Goal: Task Accomplishment & Management: Use online tool/utility

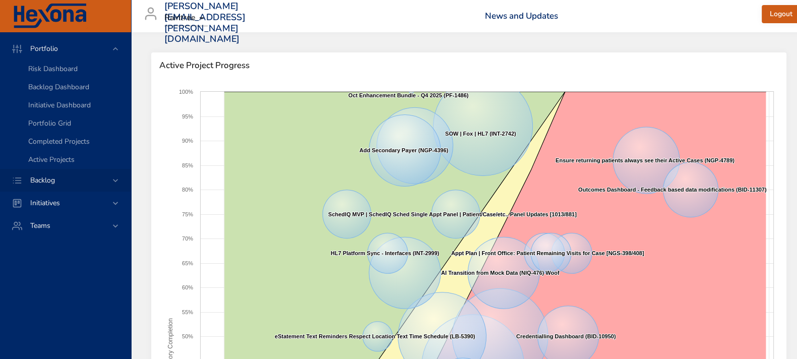
click at [113, 182] on icon at bounding box center [115, 180] width 10 height 10
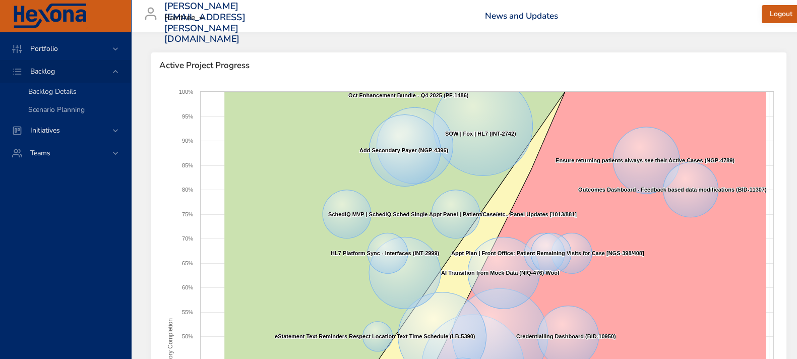
click at [53, 87] on span "Backlog Details" at bounding box center [52, 92] width 48 height 10
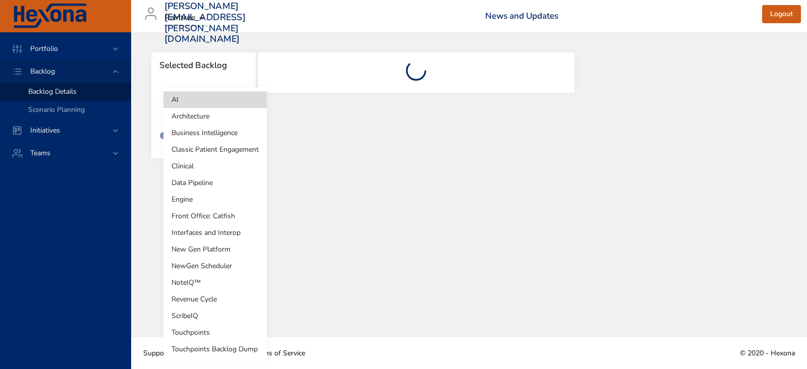
click at [232, 108] on body "Portfolio Backlog Backlog Details Scenario Planning Initiatives Teams [PERSON_N…" at bounding box center [403, 184] width 807 height 369
click at [202, 301] on li "Revenue Cycle" at bounding box center [214, 299] width 103 height 17
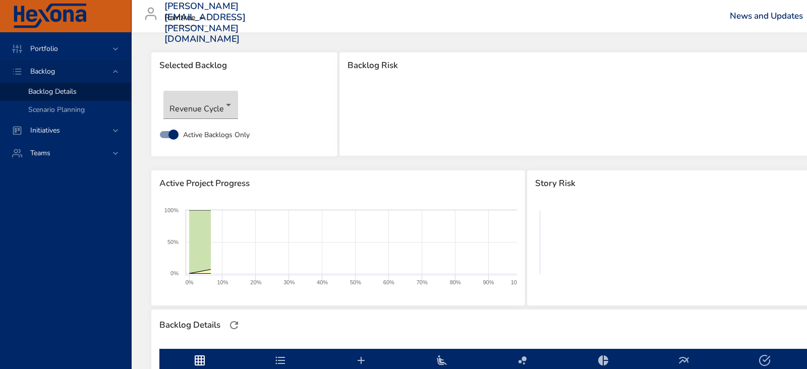
type input "*"
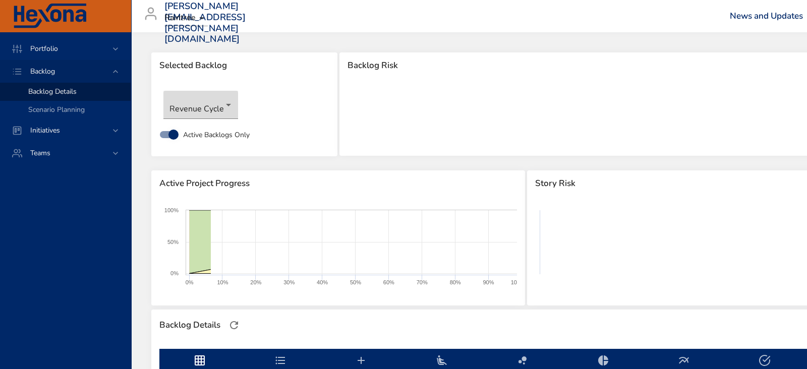
type input "*"
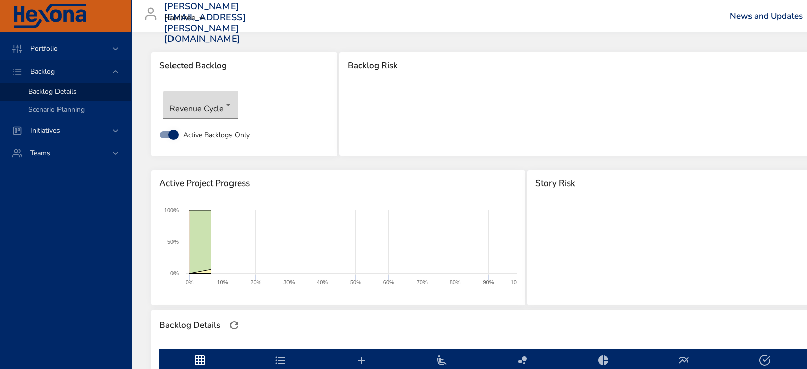
type input "*"
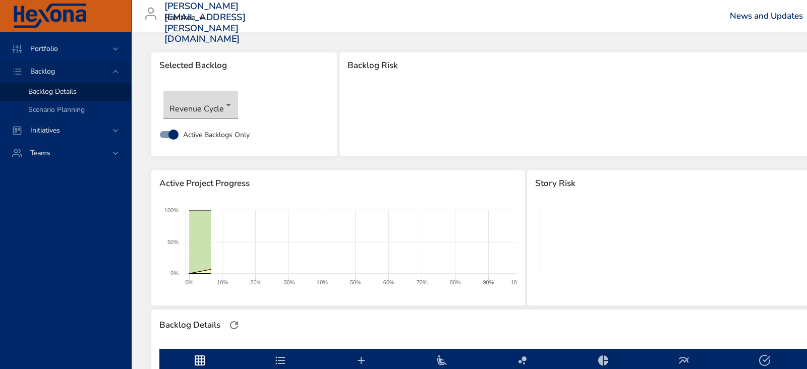
type input "*"
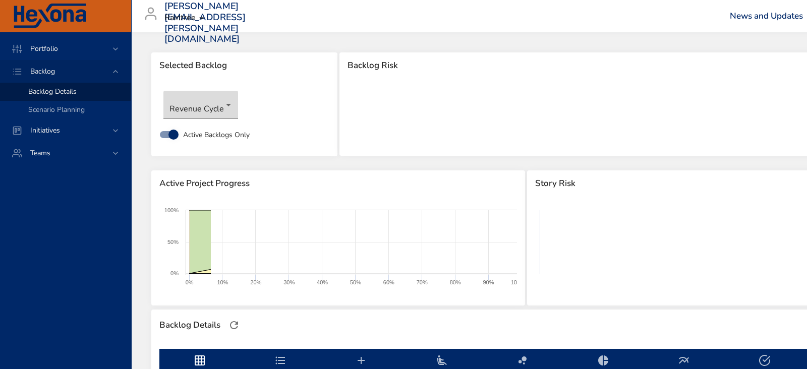
type input "*"
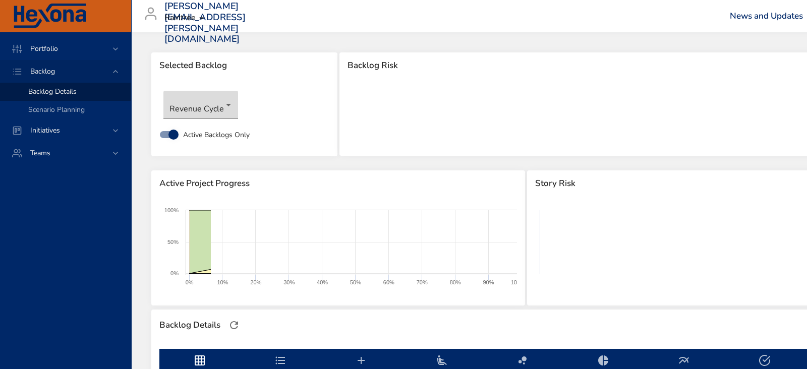
type input "*"
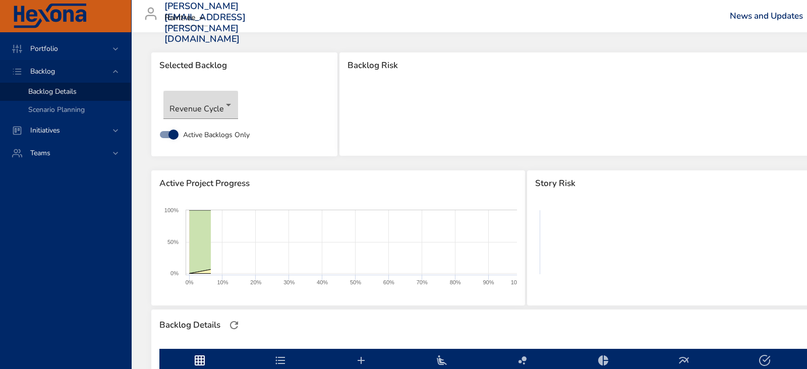
type input "*"
type input "**"
type input "*"
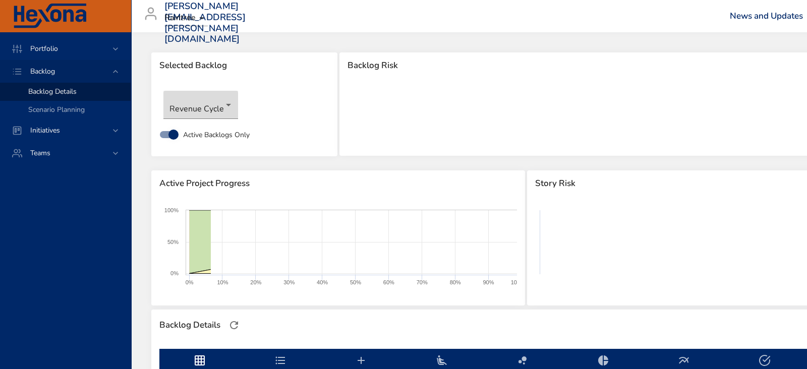
type input "**"
type input "*"
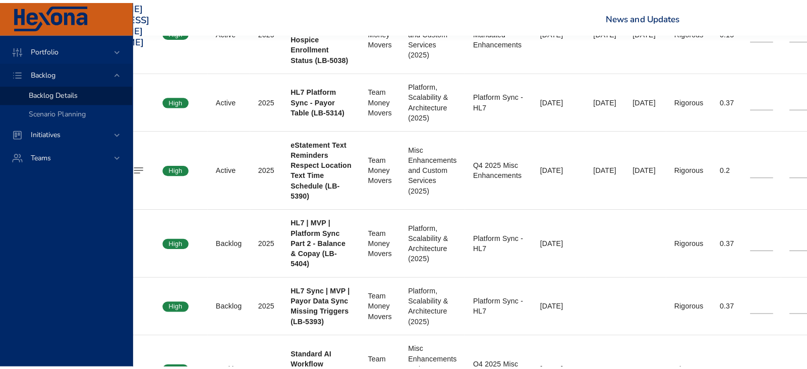
scroll to position [504, 0]
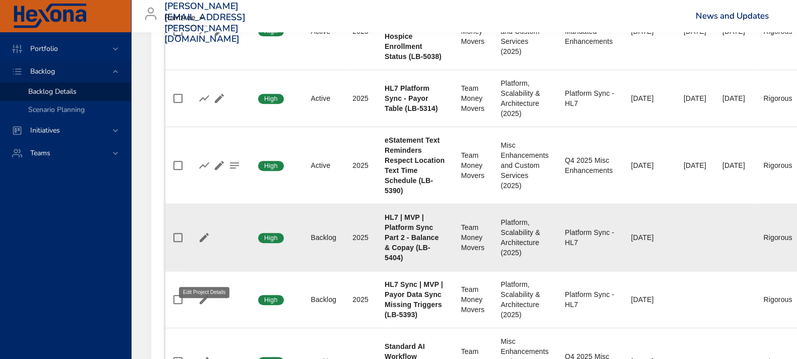
click at [204, 244] on icon "button" at bounding box center [204, 237] width 12 height 12
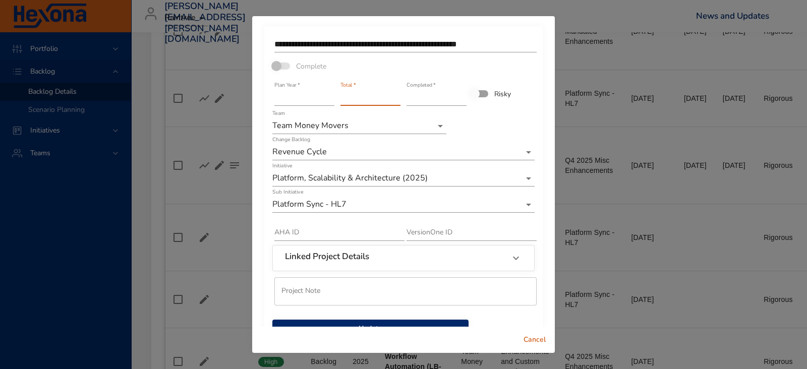
click at [391, 97] on input "*" at bounding box center [370, 98] width 60 height 16
type input "*"
click at [391, 97] on input "*" at bounding box center [370, 98] width 60 height 16
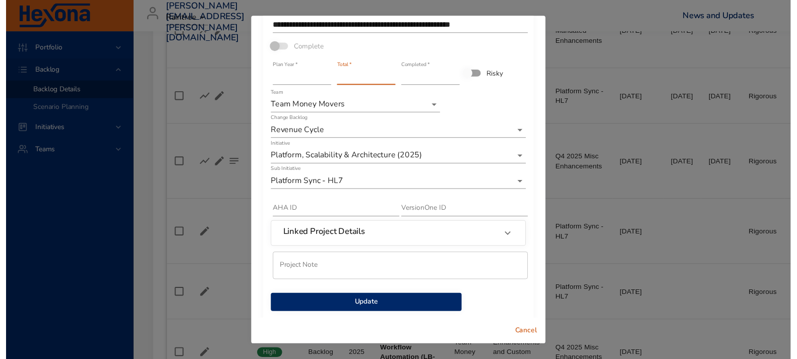
scroll to position [29, 0]
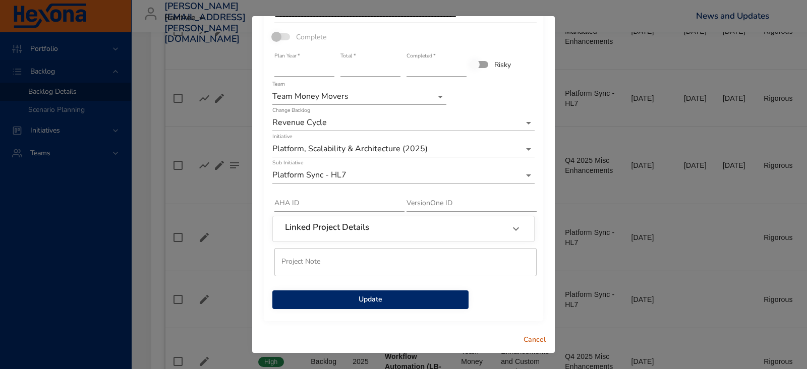
click at [381, 301] on span "Update" at bounding box center [370, 299] width 180 height 13
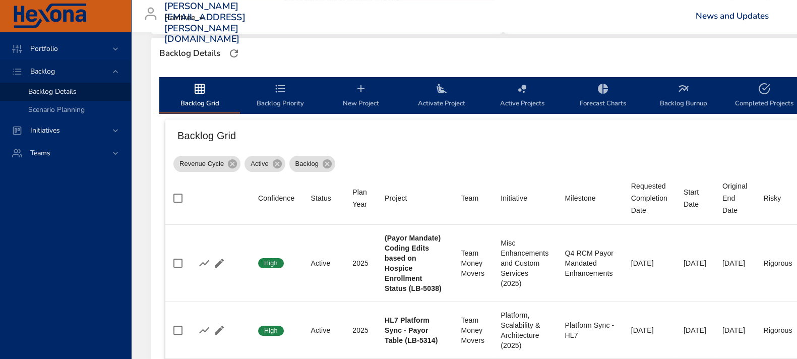
scroll to position [252, 0]
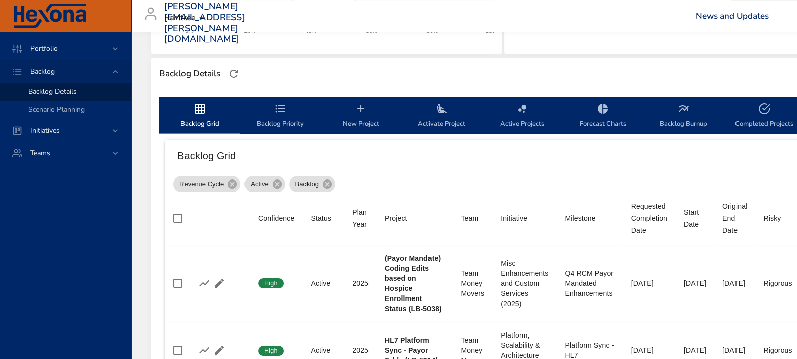
click at [293, 117] on span "Backlog Priority" at bounding box center [280, 116] width 69 height 27
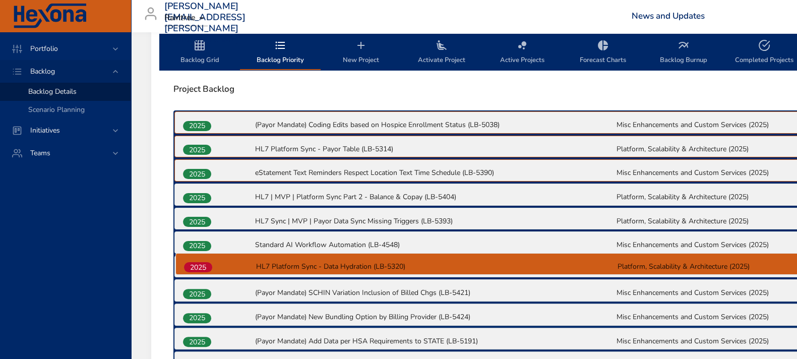
scroll to position [315, 0]
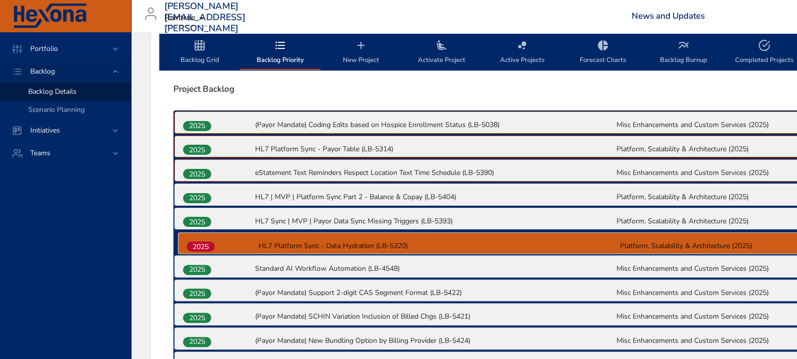
drag, startPoint x: 202, startPoint y: 272, endPoint x: 206, endPoint y: 248, distance: 25.0
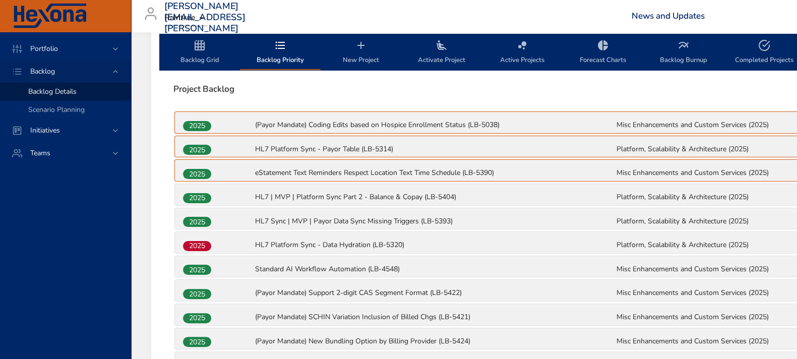
click at [202, 48] on icon "backlog-tab" at bounding box center [200, 45] width 12 height 12
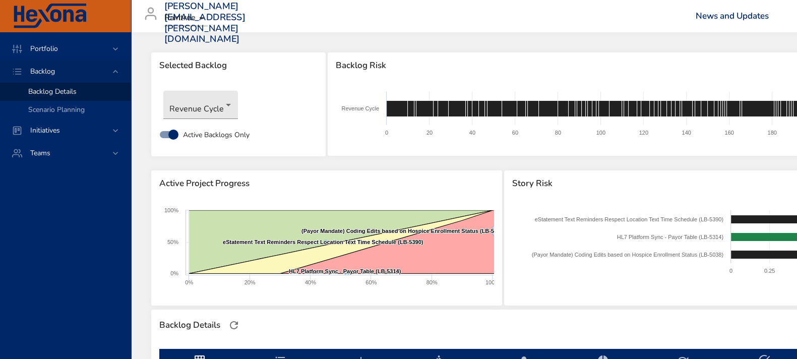
scroll to position [0, 0]
